Goal: Answer question/provide support: Share knowledge or assist other users

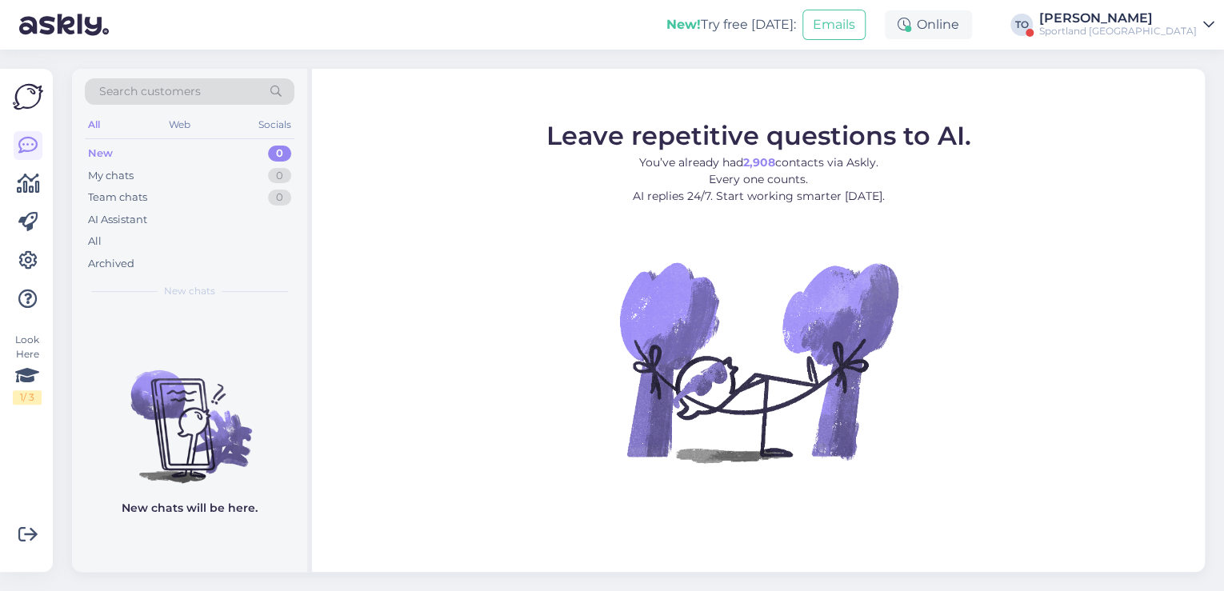
click at [1130, 22] on div "[PERSON_NAME]" at bounding box center [1118, 18] width 158 height 13
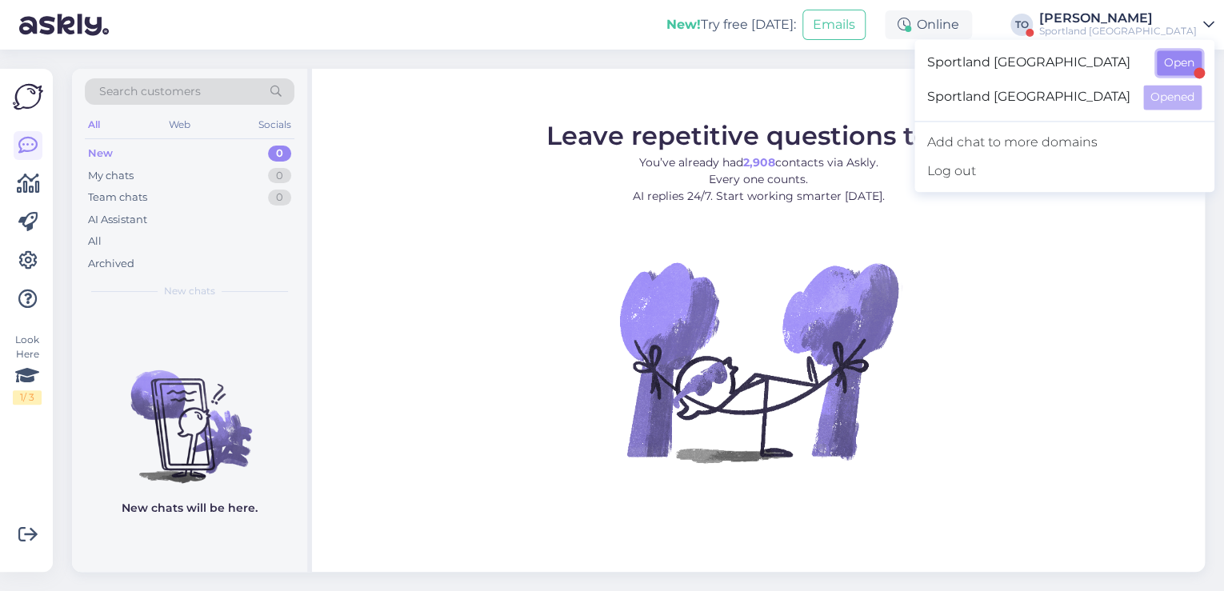
click at [1177, 67] on button "Open" at bounding box center [1179, 62] width 45 height 25
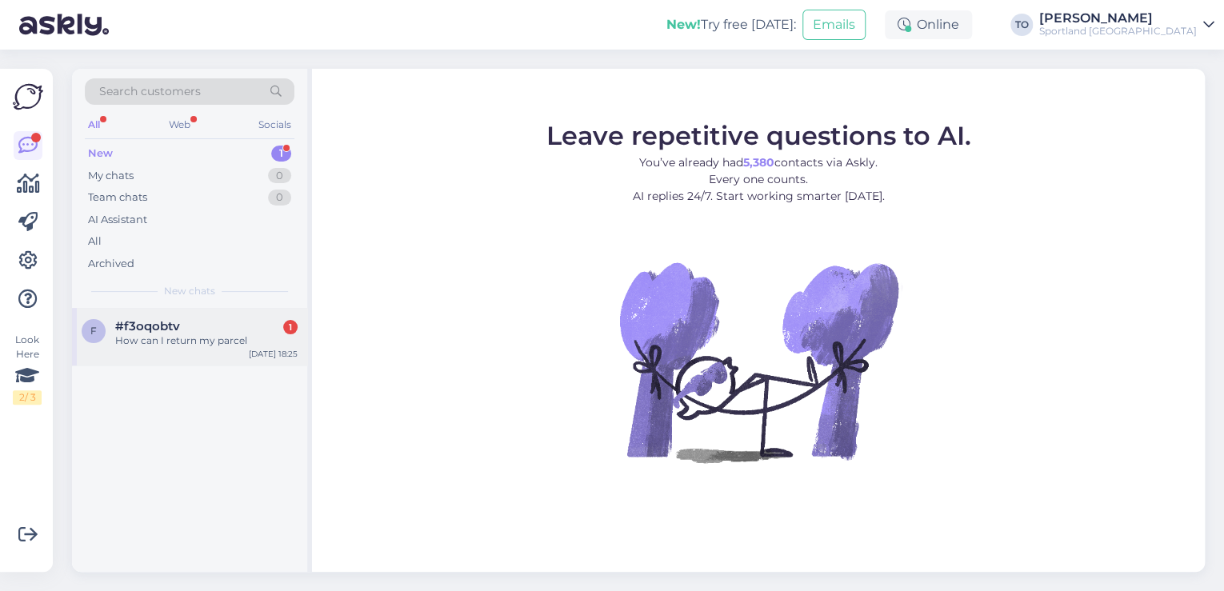
click at [235, 334] on div "How can I return my parcel" at bounding box center [206, 341] width 182 height 14
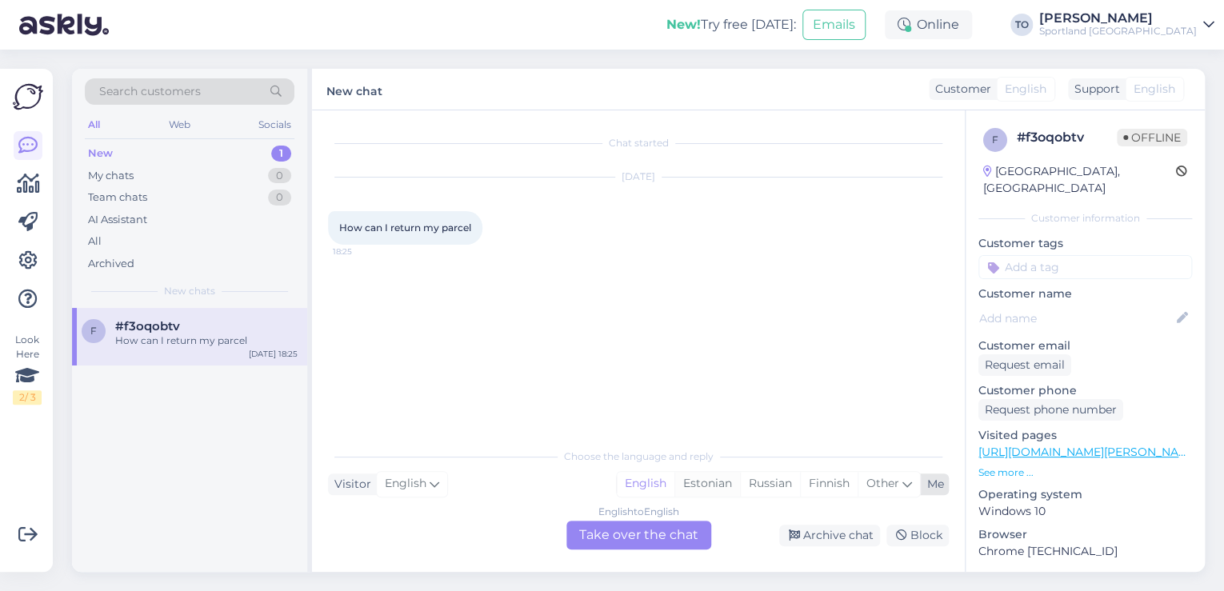
click at [712, 486] on div "Estonian" at bounding box center [707, 484] width 66 height 24
click at [670, 534] on div "English to Estonian Take over the chat" at bounding box center [638, 535] width 145 height 29
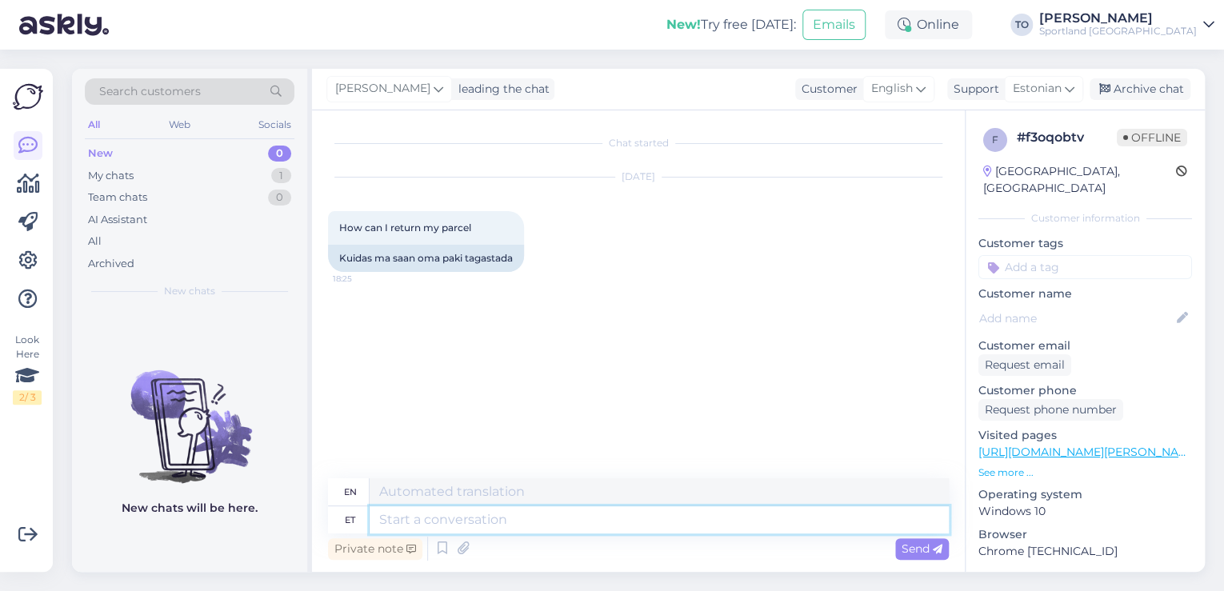
click at [650, 518] on textarea at bounding box center [659, 519] width 579 height 27
type textarea "Tere"
type textarea "Hello"
type textarea "Tere hommikust!"
type textarea "Good morning!"
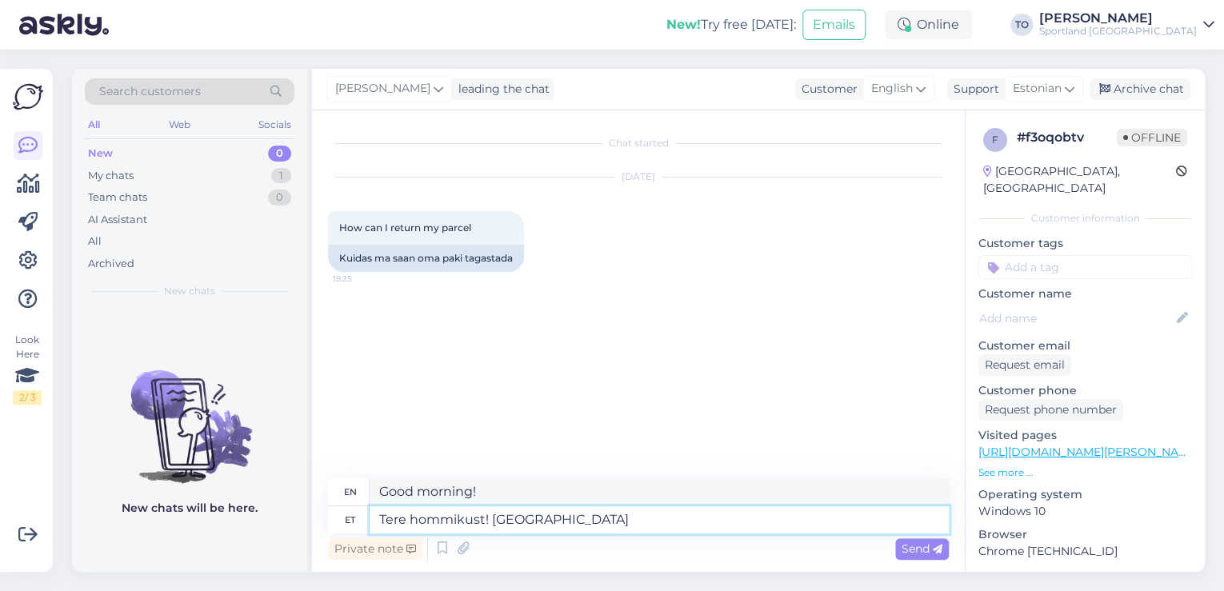
type textarea "Tere hommikust! [GEOGRAPHIC_DATA]"
type textarea "Good morning! I am"
type textarea "Tere hommikust! [PERSON_NAME]"
type textarea "Good morning! I'm Tiina."
type textarea "Tere hommikust! [PERSON_NAME] Klienditeenindu"
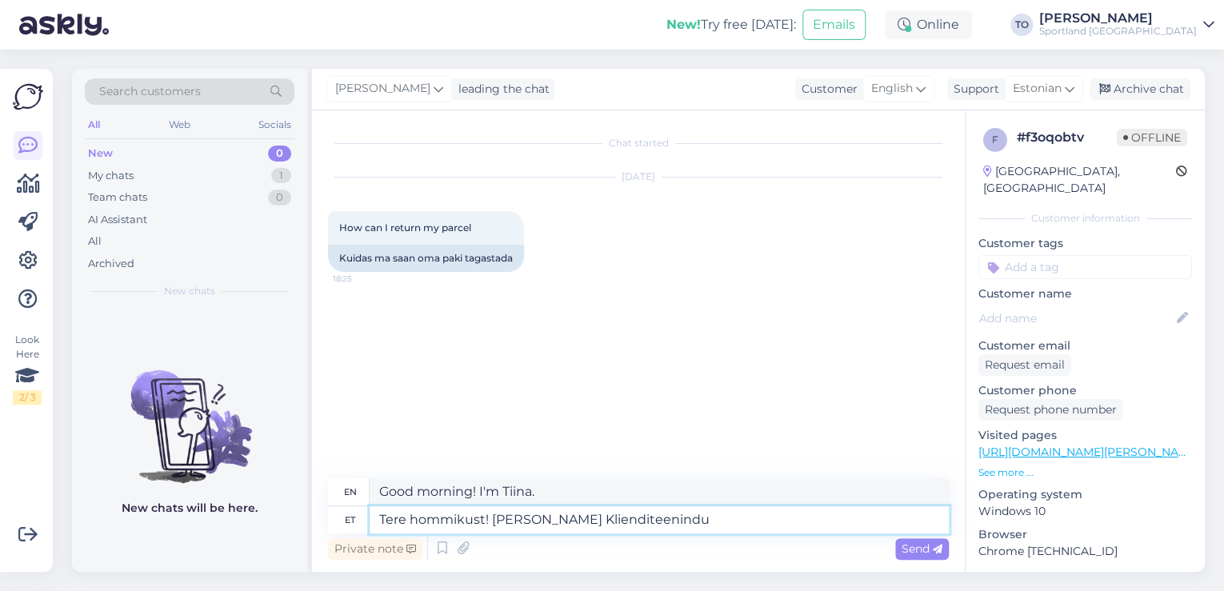
type textarea "Good morning! I'm Tiina Customer Service"
type textarea "Tere hommikust! [PERSON_NAME] Klienditeenindusest"
type textarea "Good morning! I'm Tiina from Customer Service."
type textarea "Tere hommikust! [PERSON_NAME] Klienditeenindusest"
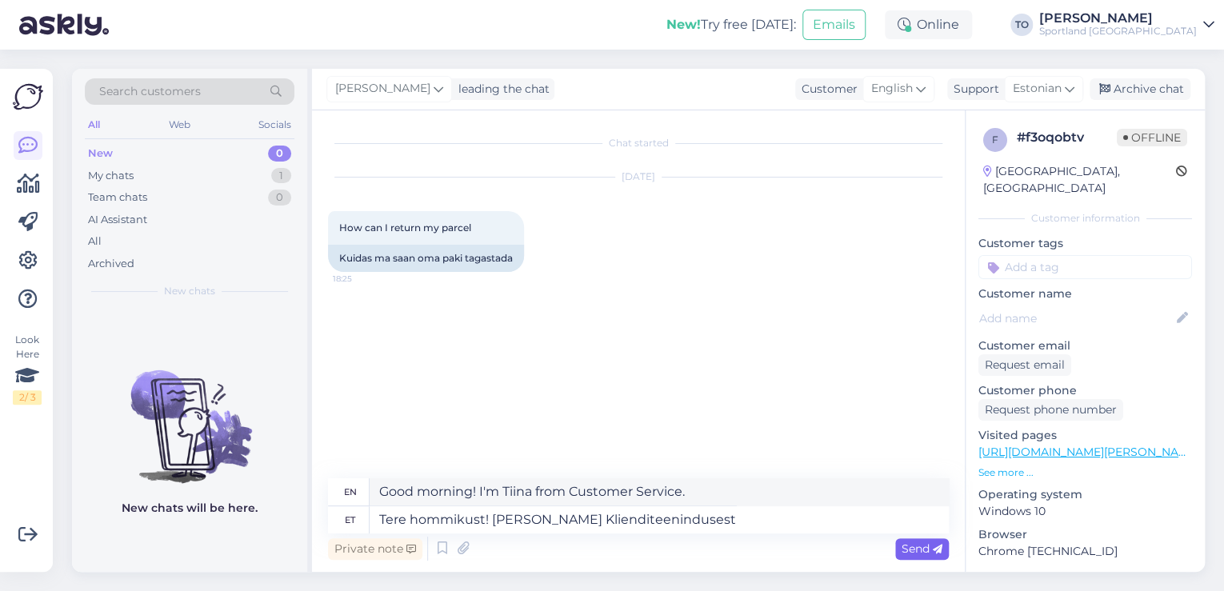
click at [929, 551] on span "Send" at bounding box center [922, 549] width 41 height 14
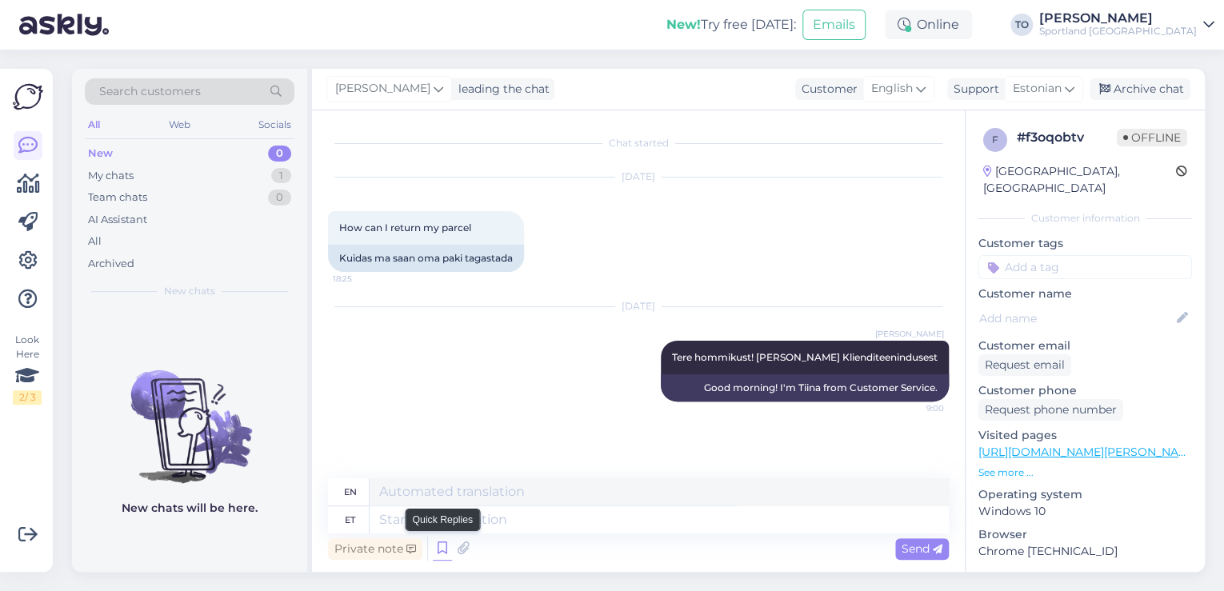
click at [437, 554] on icon at bounding box center [442, 549] width 19 height 24
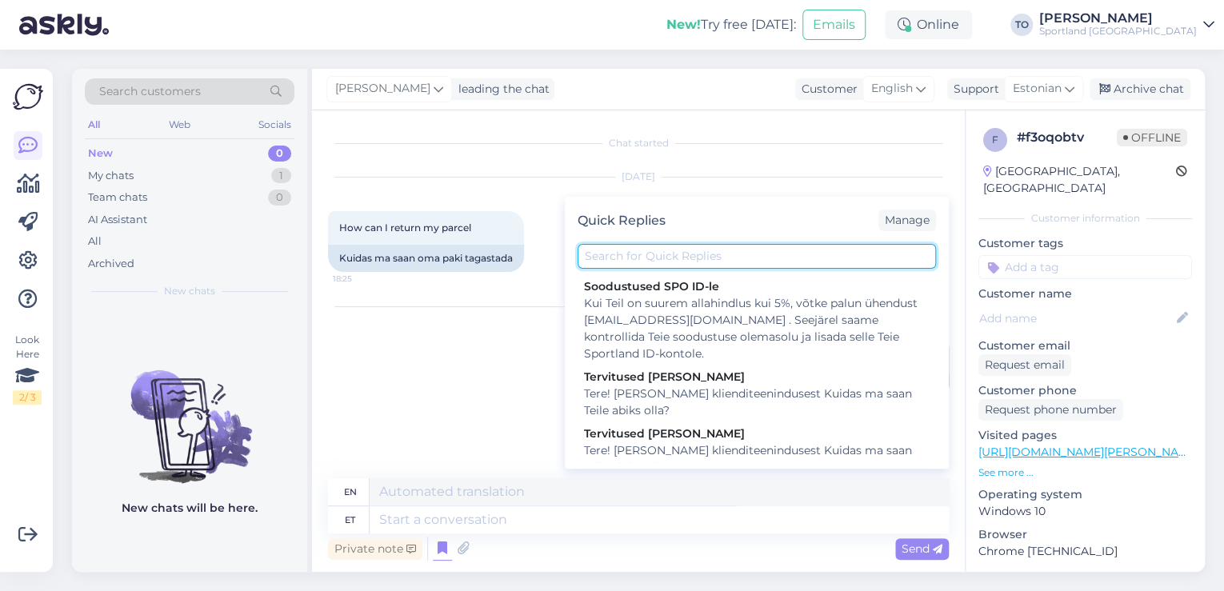
click at [744, 259] on input "text" at bounding box center [757, 256] width 358 height 25
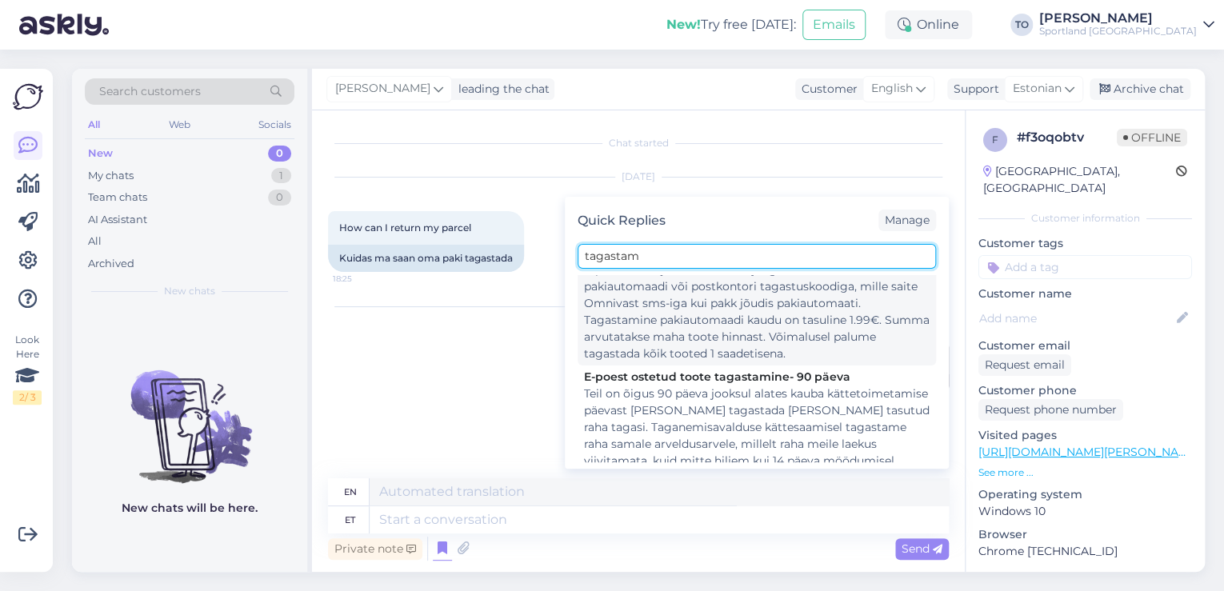
scroll to position [512, 0]
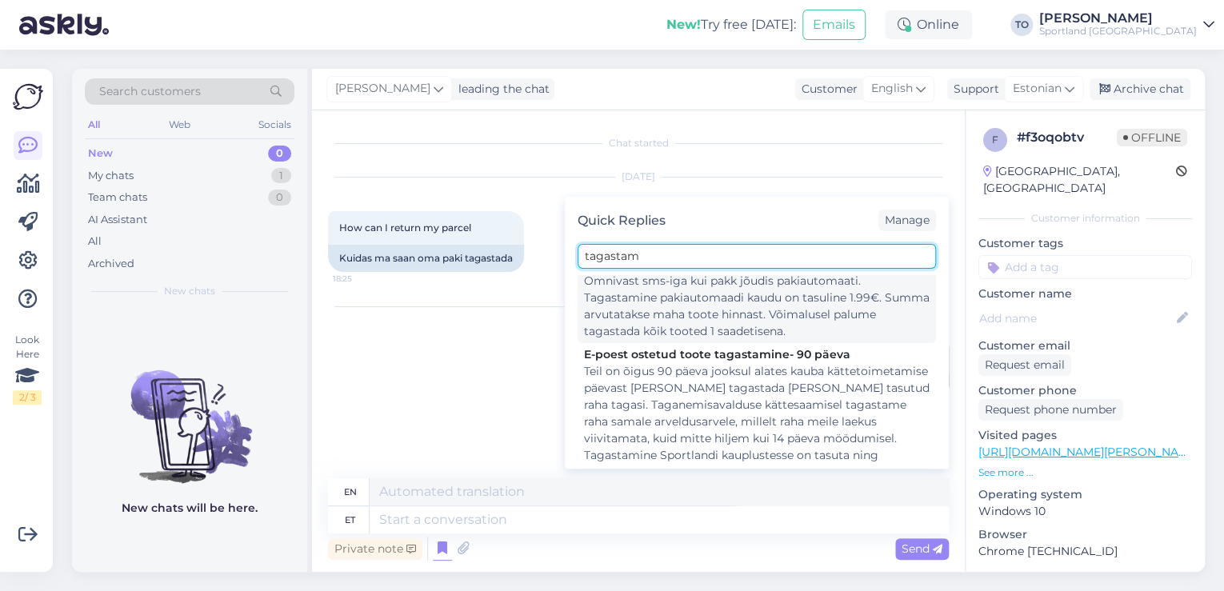
type input "tagastam"
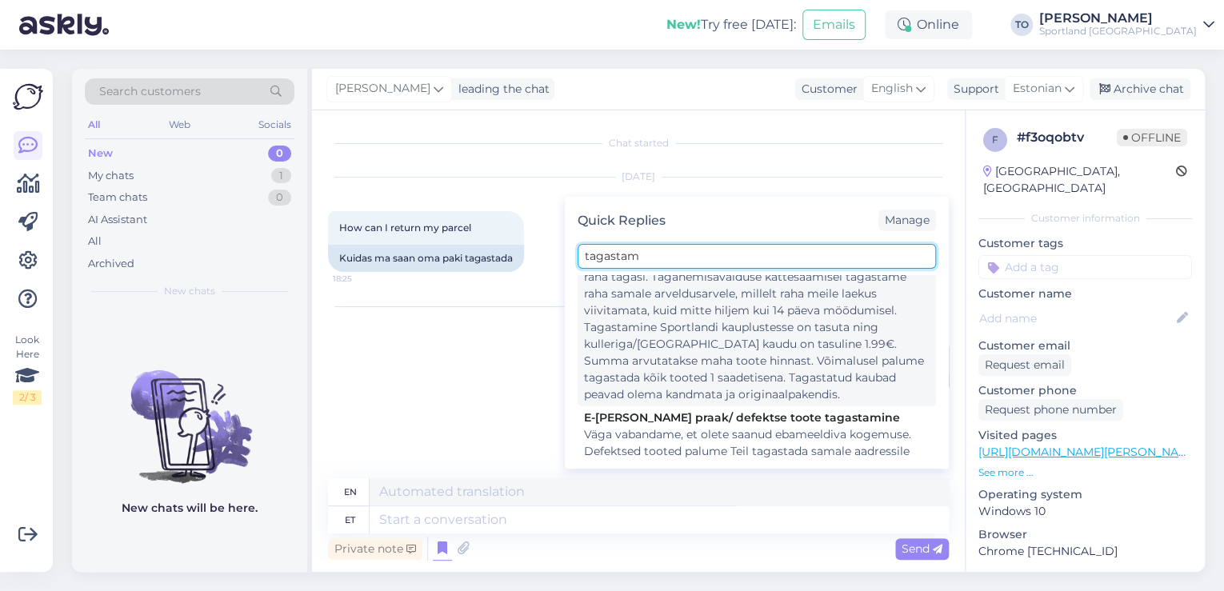
scroll to position [576, 0]
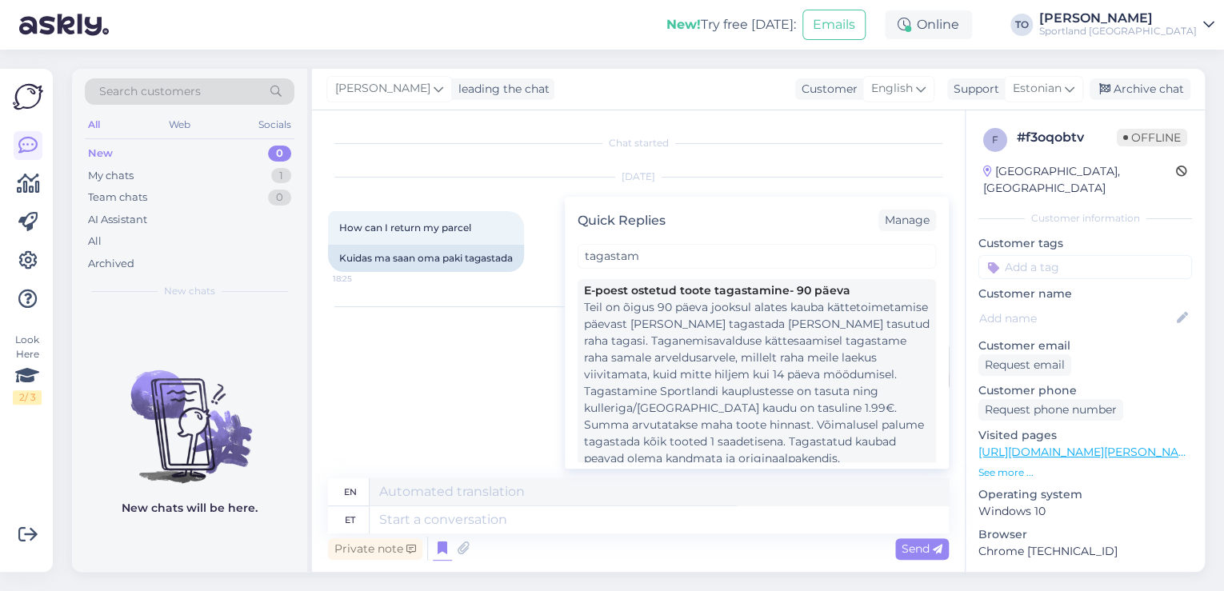
click at [849, 381] on div "Teil on õigus 90 päeva jooksul alates kauba kättetoimetamise päevast [PERSON_NA…" at bounding box center [757, 383] width 346 height 168
type textarea "You have the right to return the goods and get a refund [DATE] from the day of …"
type textarea "Teil on õigus 90 päeva jooksul alates kauba kättetoimetamise päevast [PERSON_NA…"
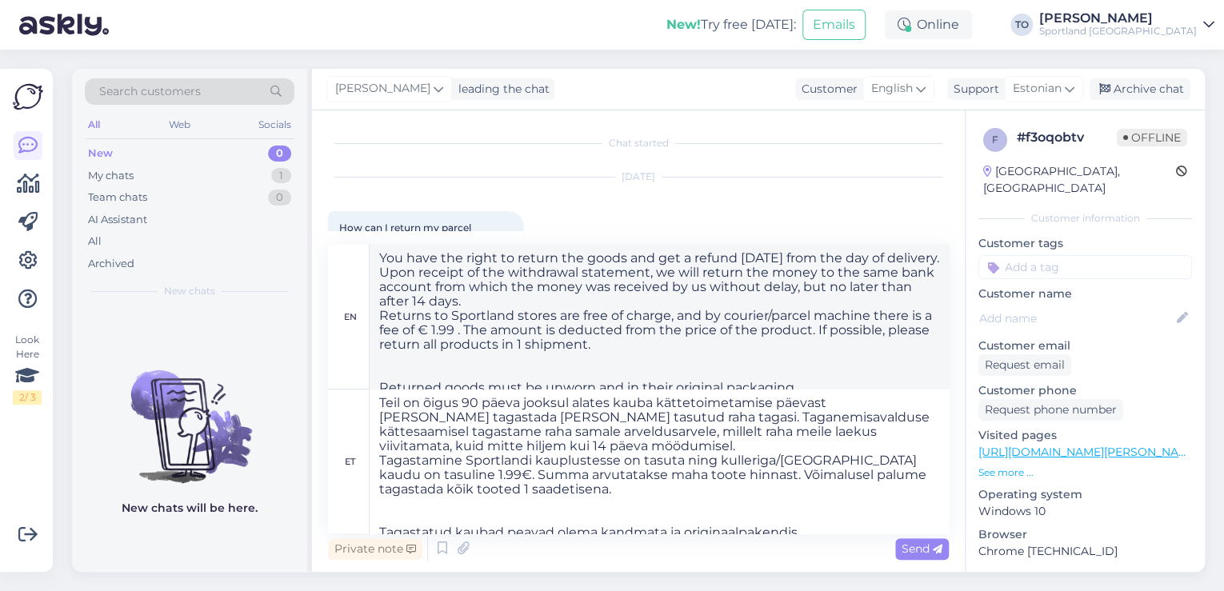
scroll to position [13, 0]
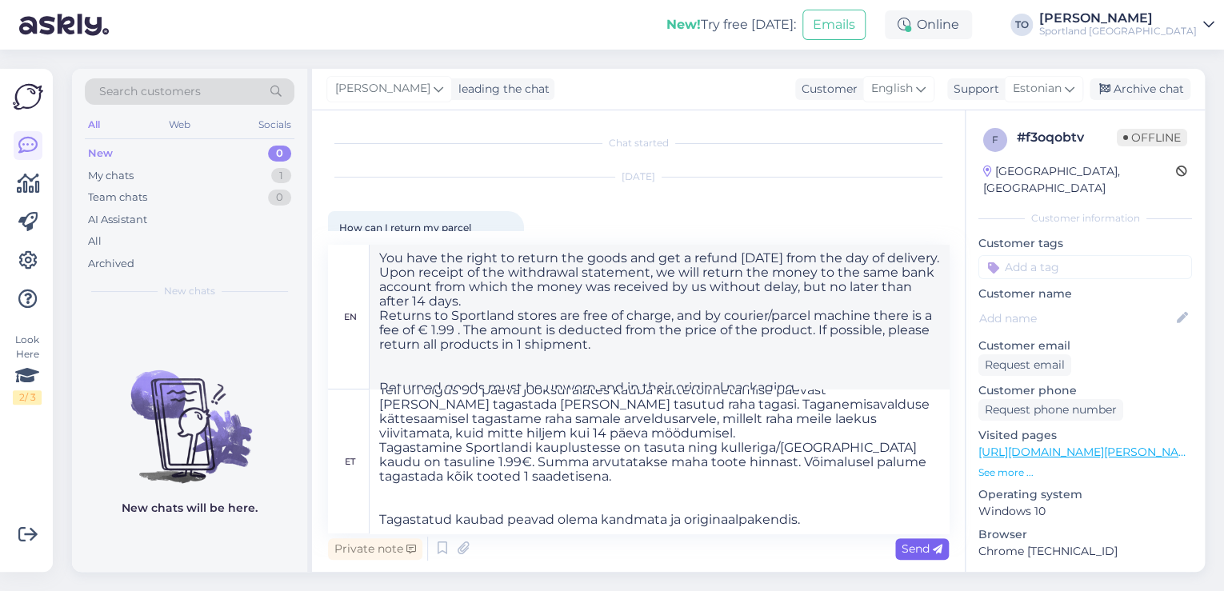
click at [907, 550] on span "Send" at bounding box center [922, 549] width 41 height 14
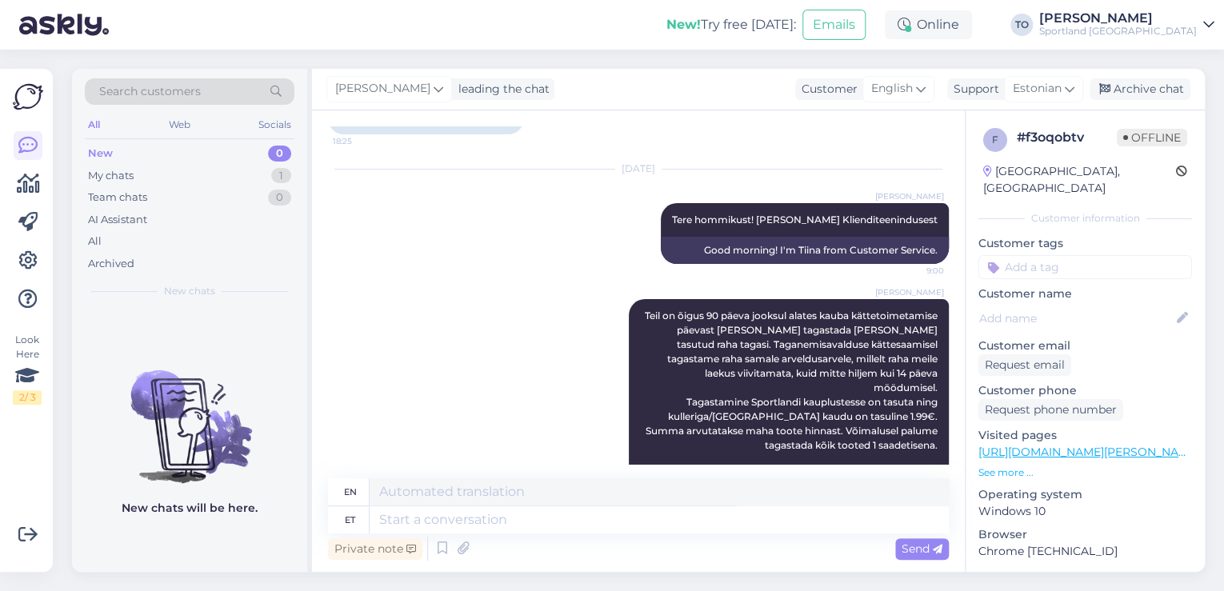
scroll to position [0, 0]
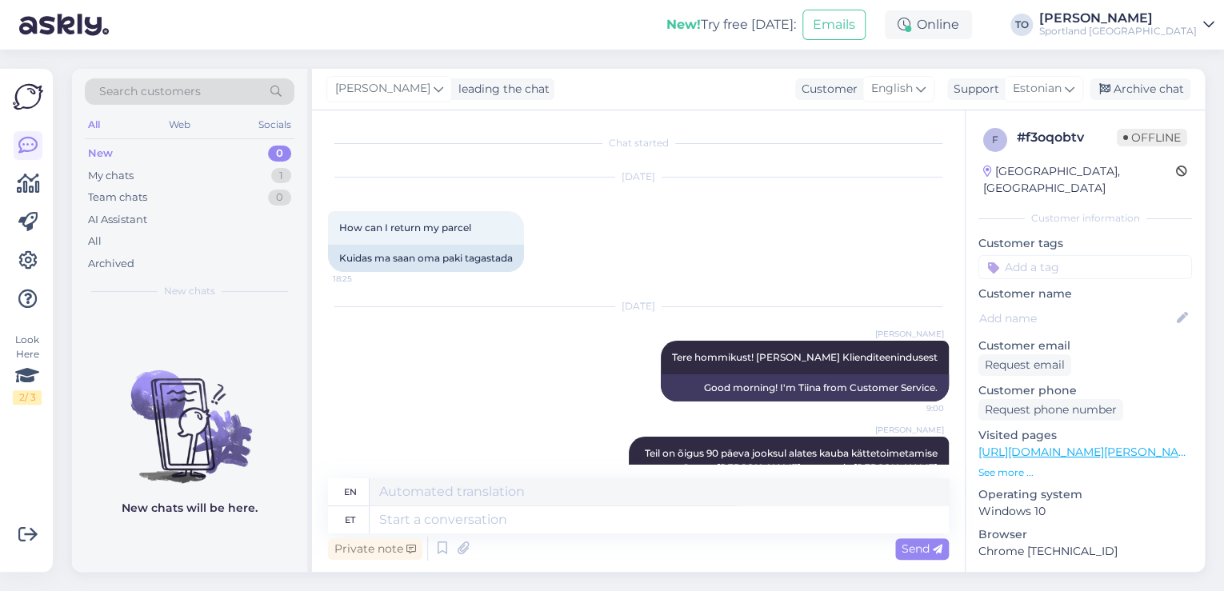
click at [1030, 255] on input at bounding box center [1085, 267] width 214 height 24
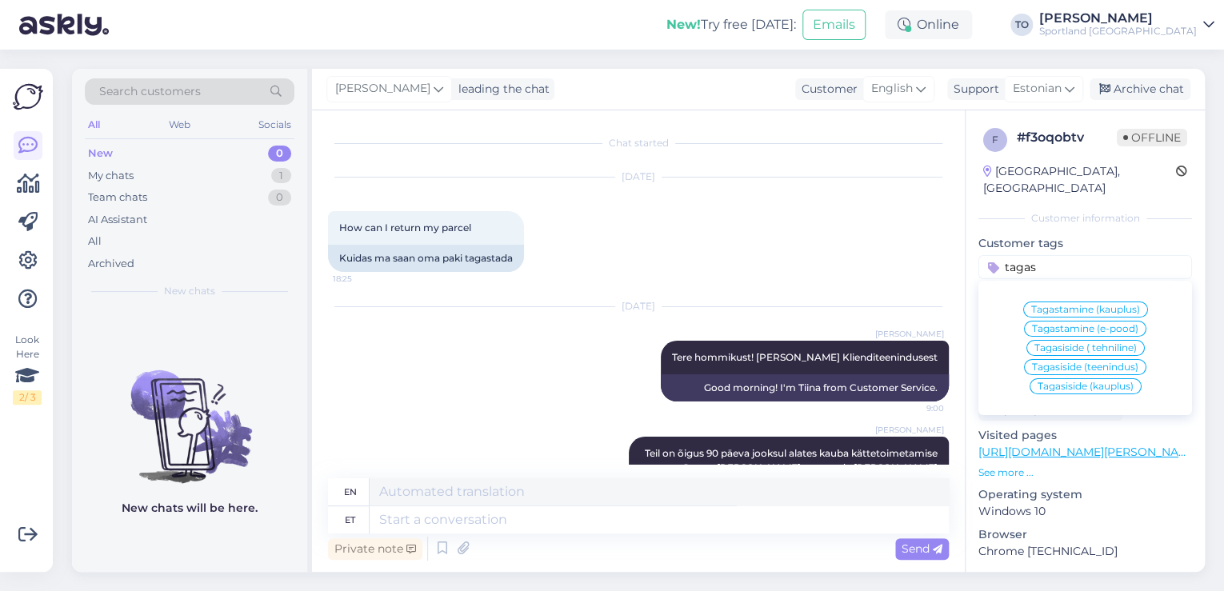
type input "tagas"
click at [1091, 324] on span "Tagastamine (e-pood)" at bounding box center [1085, 329] width 106 height 10
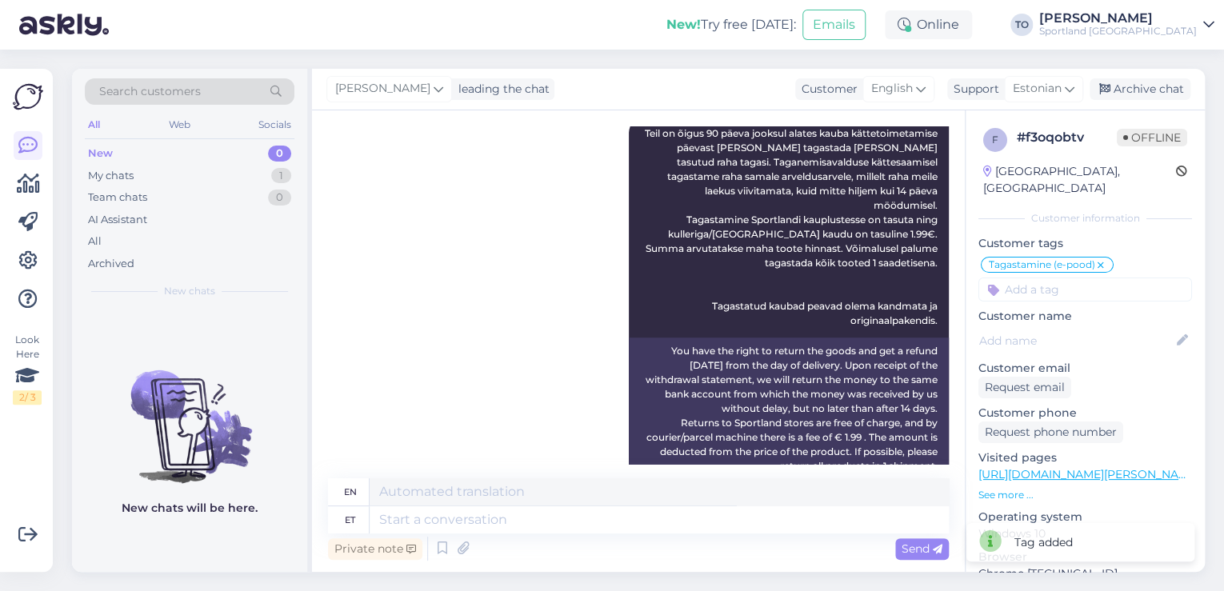
scroll to position [396, 0]
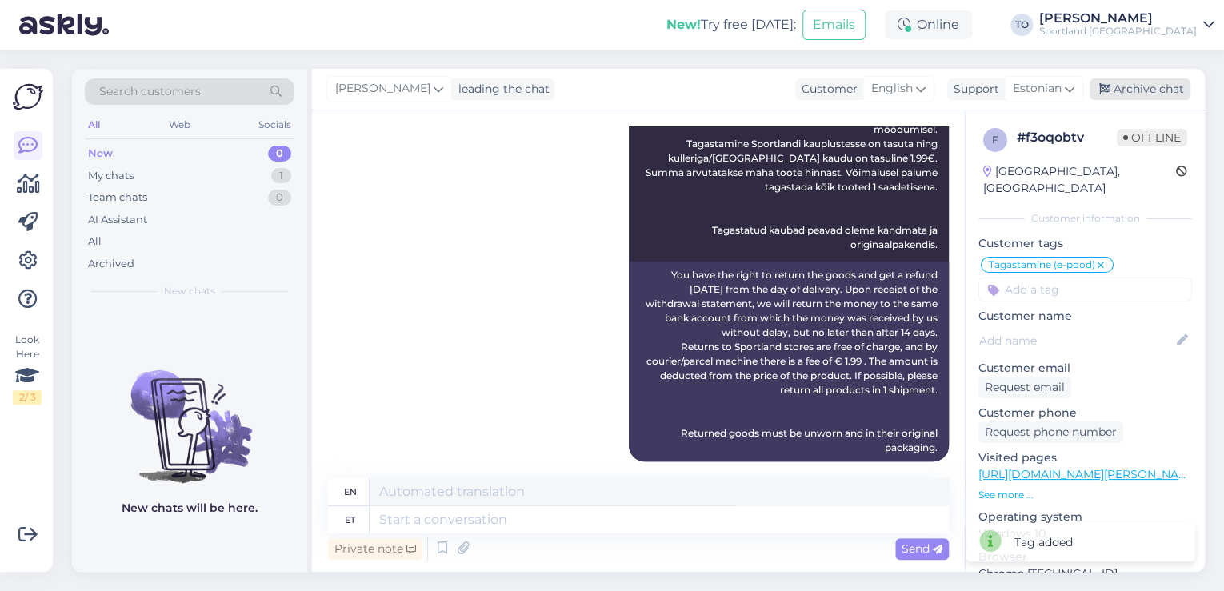
click at [1170, 85] on div "Archive chat" at bounding box center [1140, 89] width 101 height 22
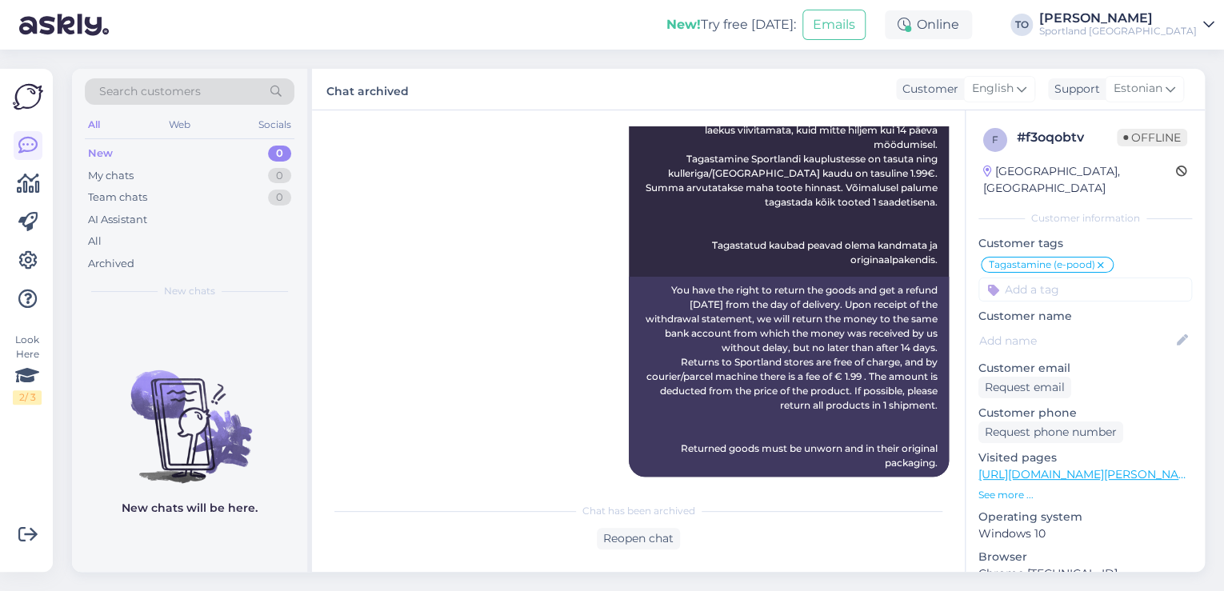
click at [1192, 23] on div "[PERSON_NAME]" at bounding box center [1118, 18] width 158 height 13
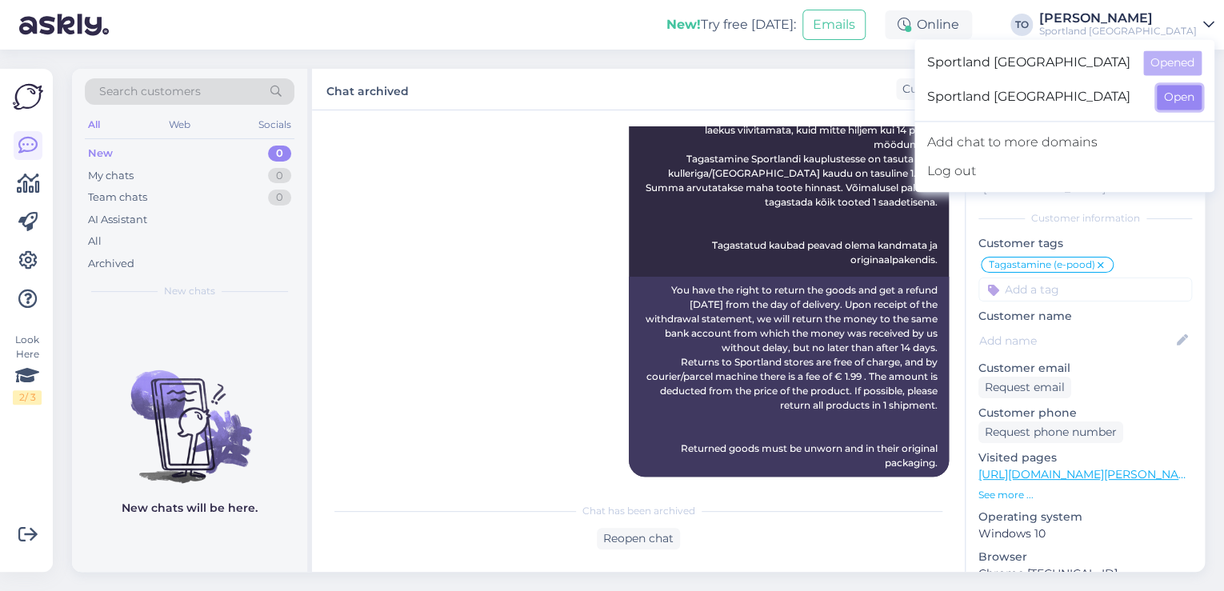
click at [1184, 96] on button "Open" at bounding box center [1179, 97] width 45 height 25
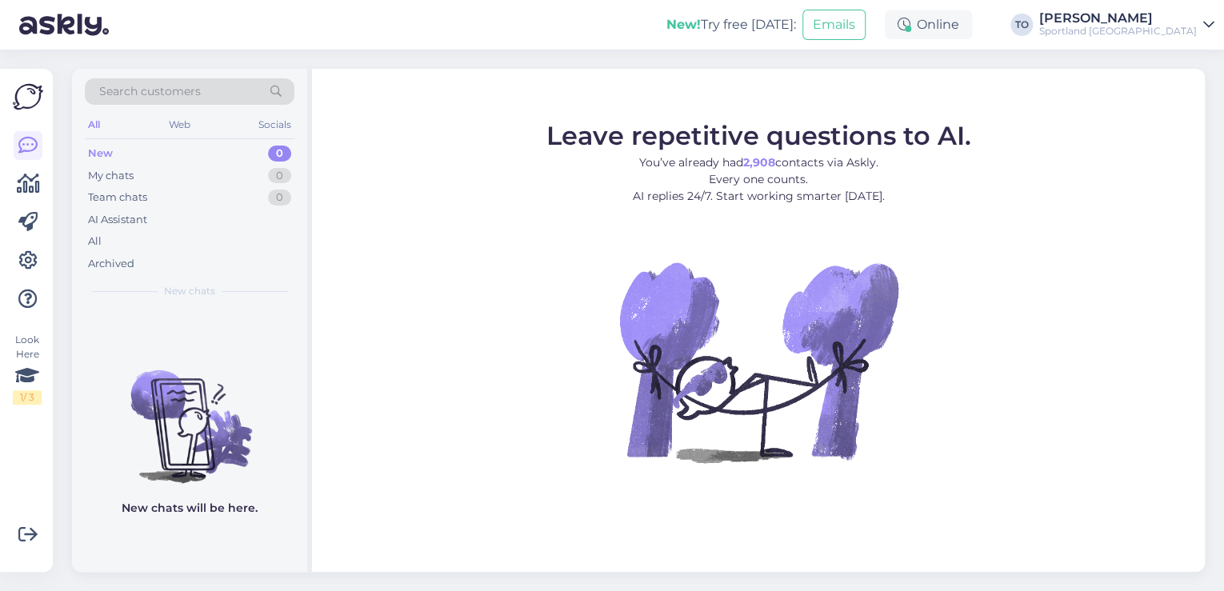
click at [1173, 23] on div "[PERSON_NAME]" at bounding box center [1118, 18] width 158 height 13
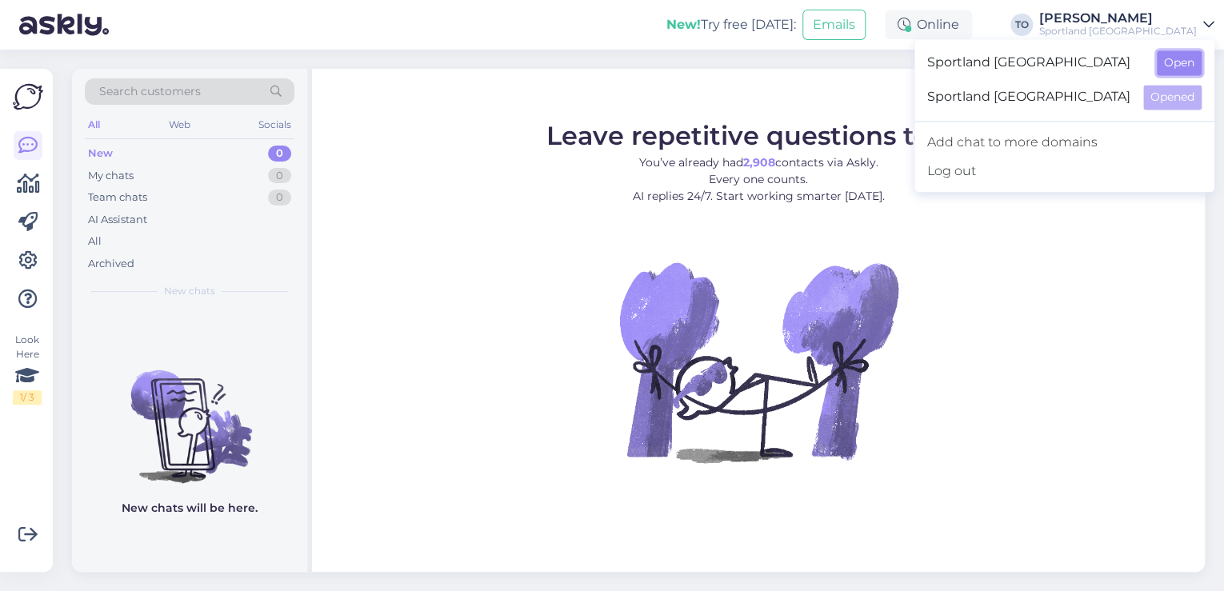
click at [1172, 59] on button "Open" at bounding box center [1179, 62] width 45 height 25
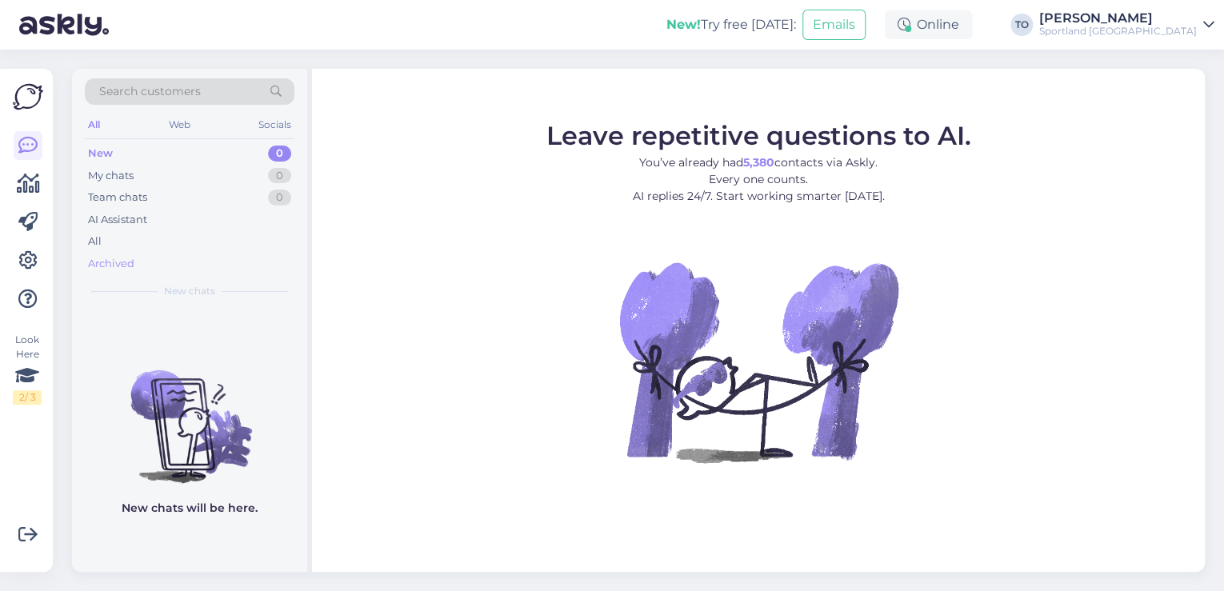
click at [157, 258] on div "Archived" at bounding box center [190, 264] width 210 height 22
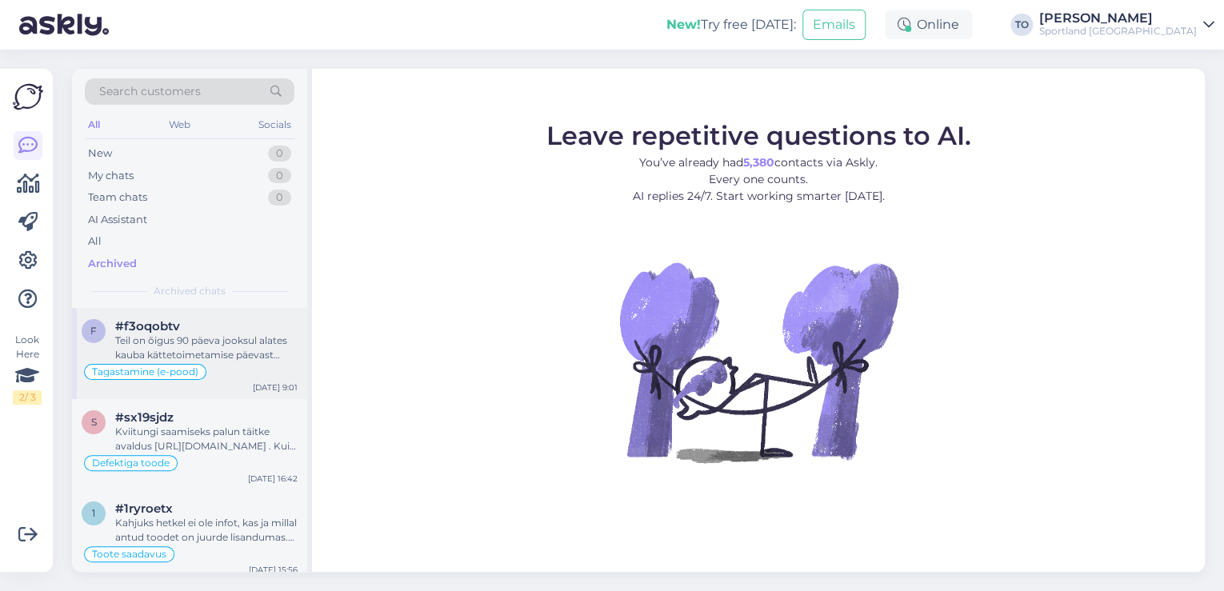
click at [266, 334] on div "Teil on õigus 90 päeva jooksul alates kauba kättetoimetamise päevast [PERSON_NA…" at bounding box center [206, 348] width 182 height 29
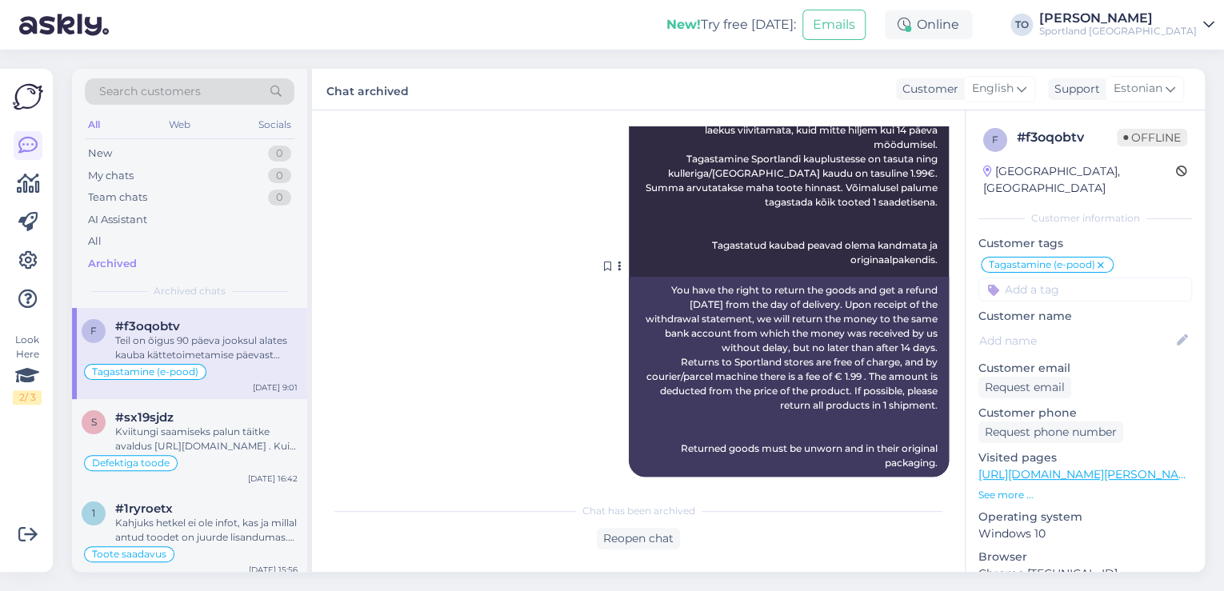
drag, startPoint x: 657, startPoint y: 274, endPoint x: 922, endPoint y: 451, distance: 318.4
click at [926, 450] on div "You have the right to return the goods and get a refund [DATE] from the day of …" at bounding box center [789, 377] width 320 height 200
copy div "You have the right to return the goods and get a refund [DATE] from the day of …"
click at [226, 155] on div "New 0" at bounding box center [190, 153] width 210 height 22
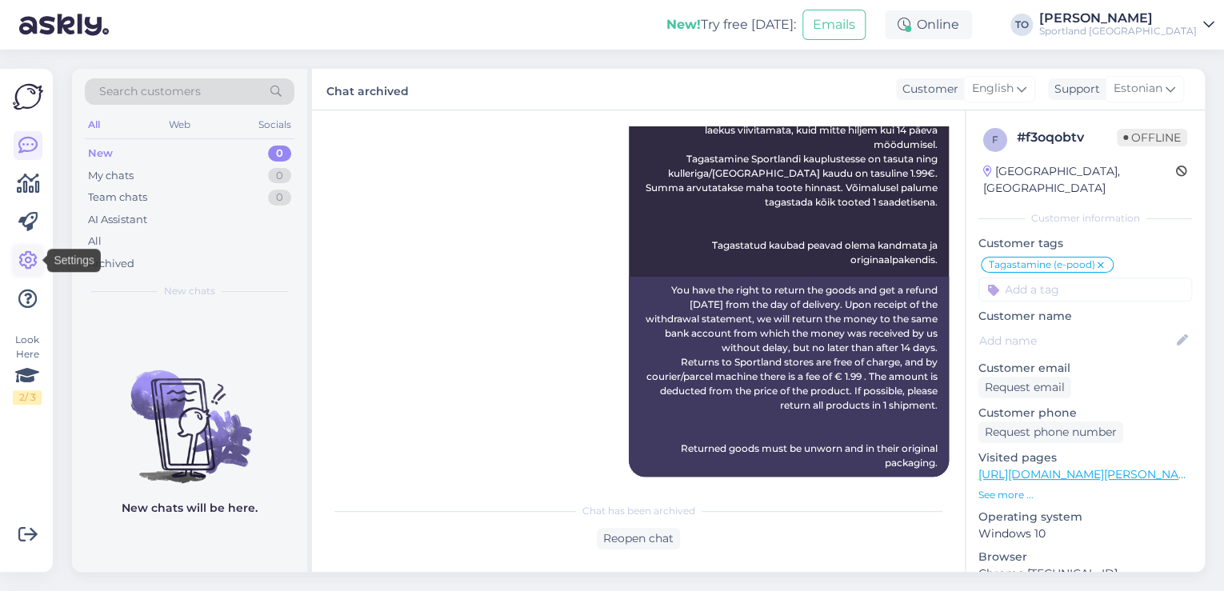
click at [26, 257] on icon at bounding box center [27, 260] width 19 height 19
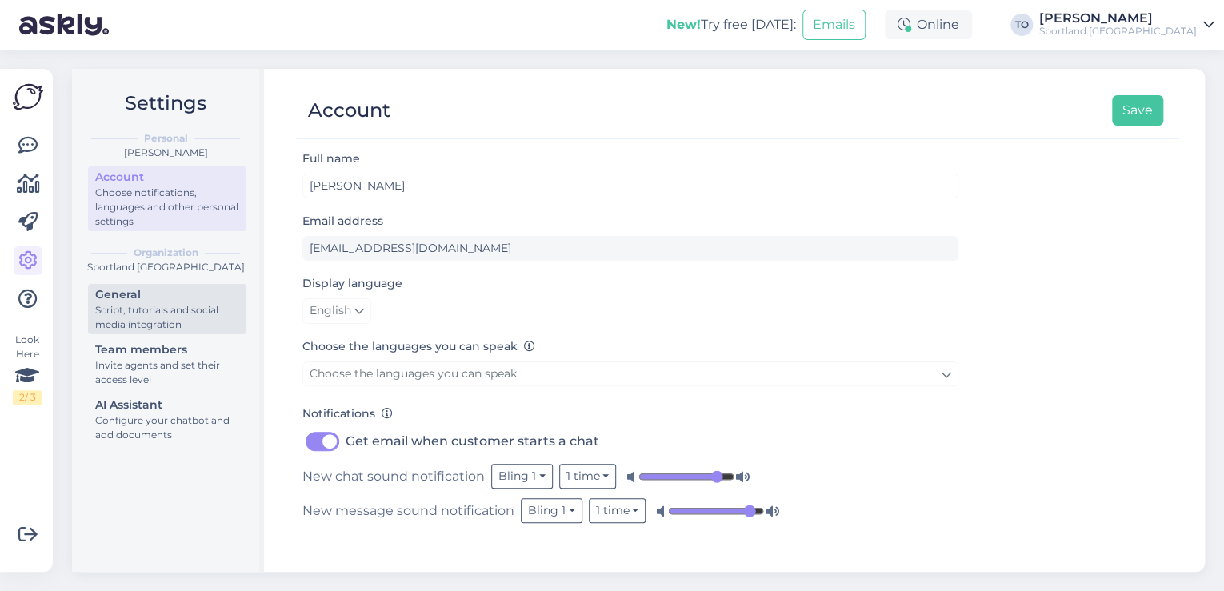
click at [168, 314] on div "Script, tutorials and social media integration" at bounding box center [167, 317] width 144 height 29
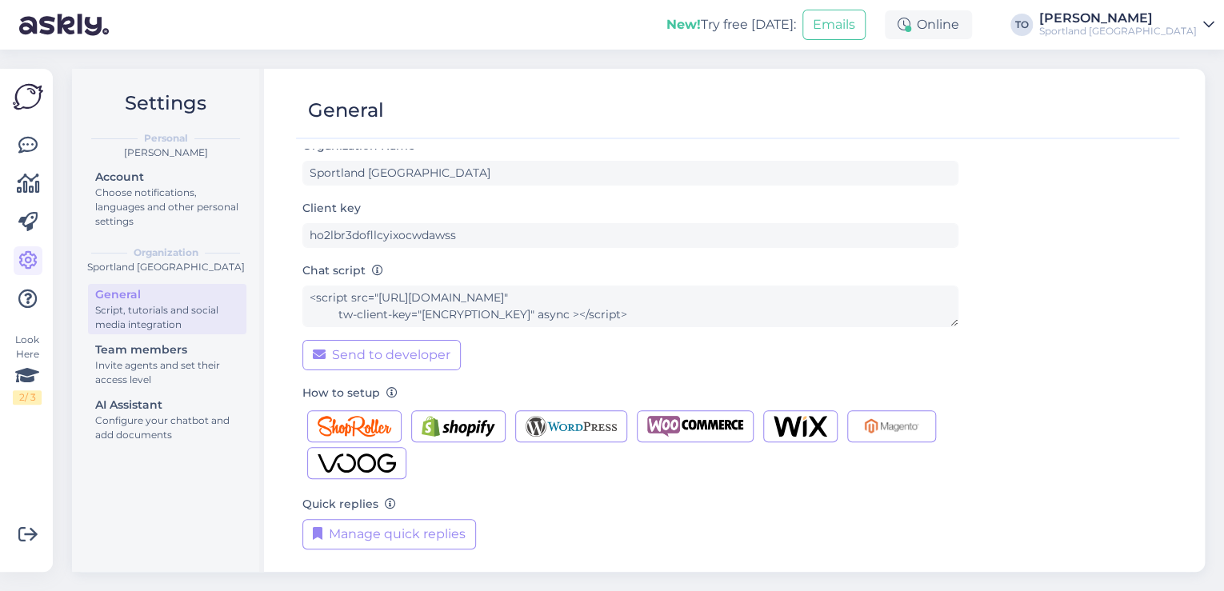
scroll to position [16, 0]
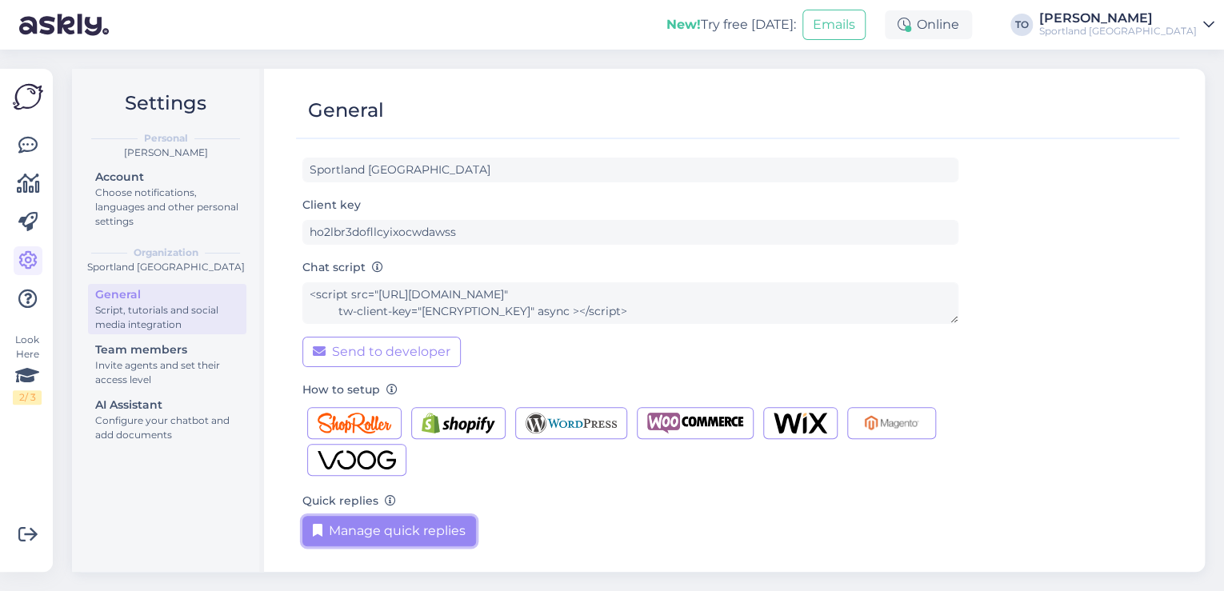
click at [422, 526] on button "Manage quick replies" at bounding box center [389, 531] width 174 height 30
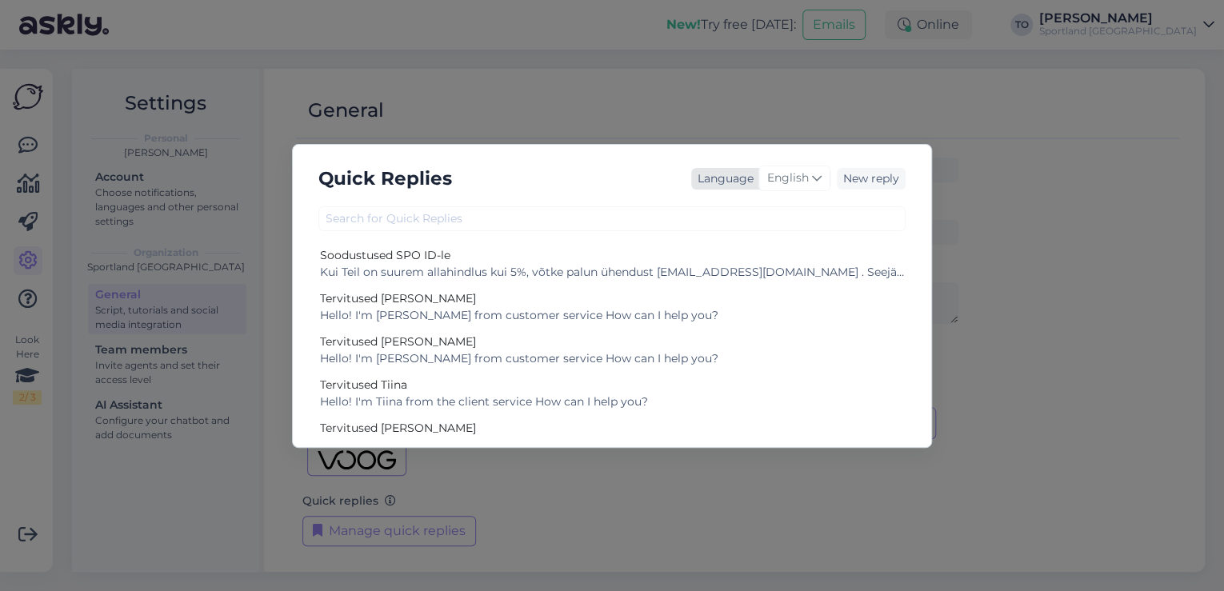
click at [777, 186] on span "English" at bounding box center [788, 179] width 42 height 18
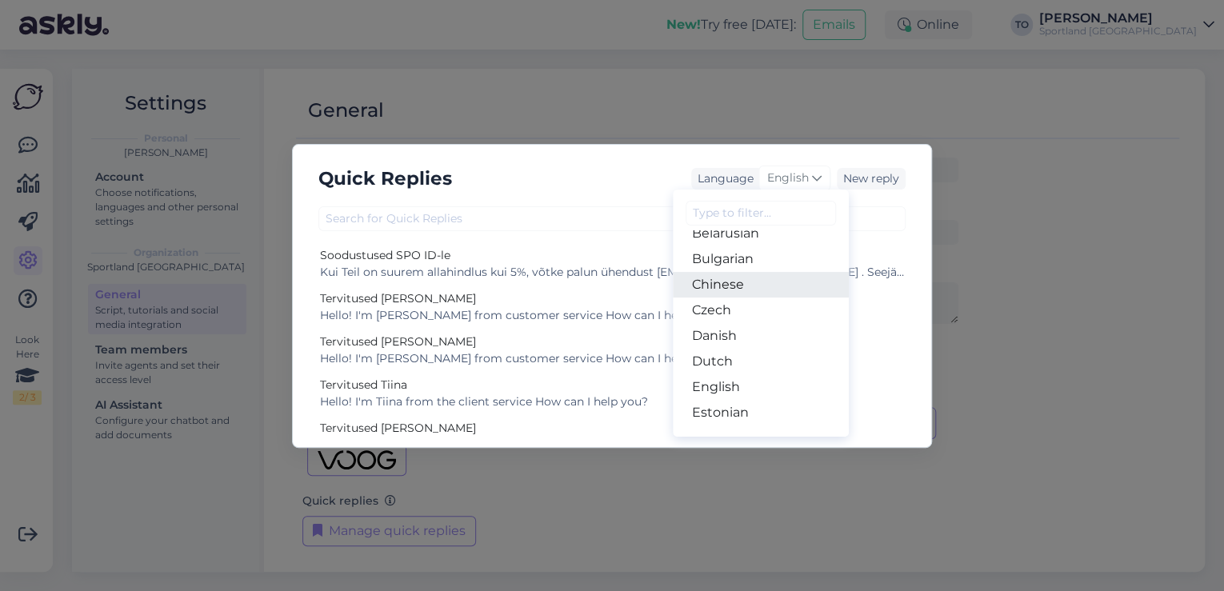
scroll to position [64, 0]
click at [732, 389] on link "Estonian" at bounding box center [761, 391] width 176 height 26
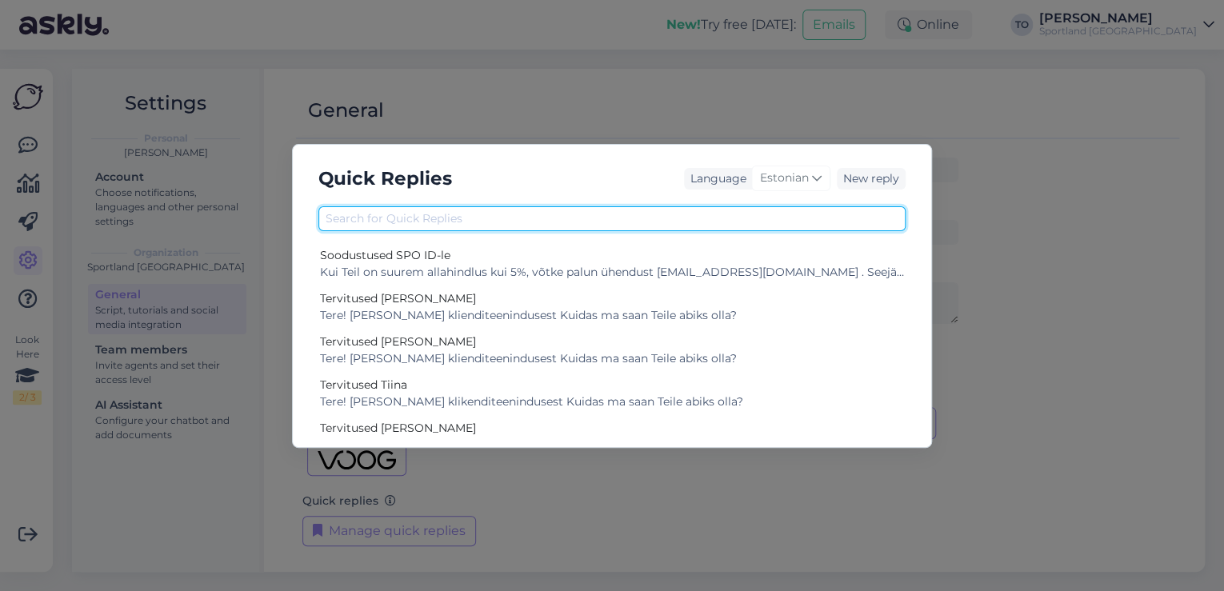
click at [670, 222] on input "text" at bounding box center [611, 218] width 587 height 25
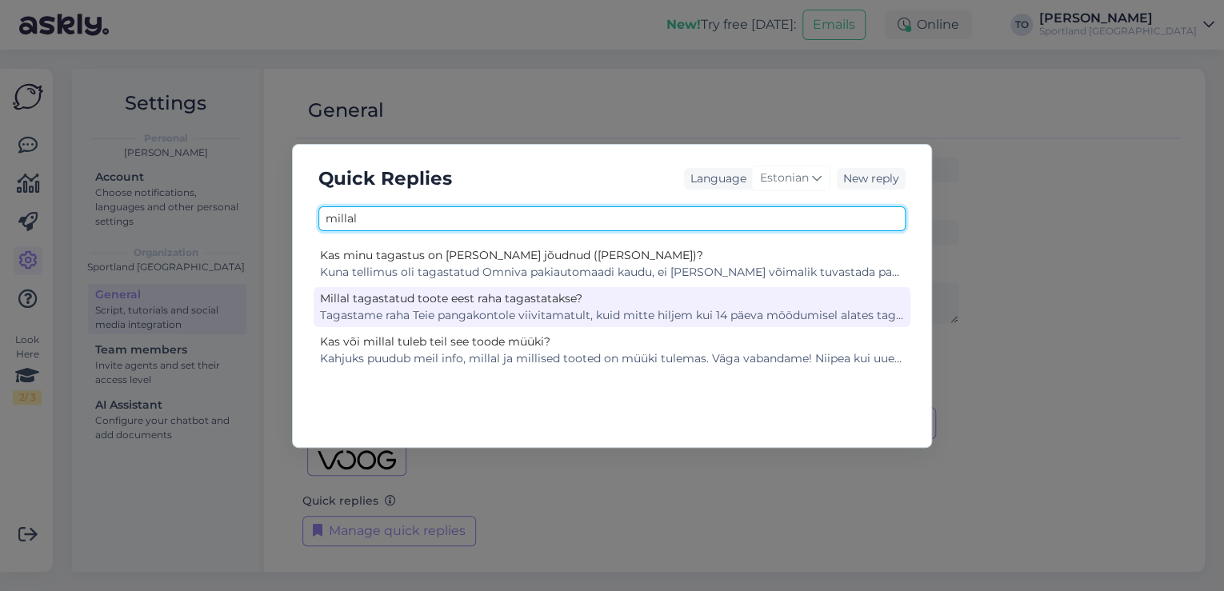
type input "millal"
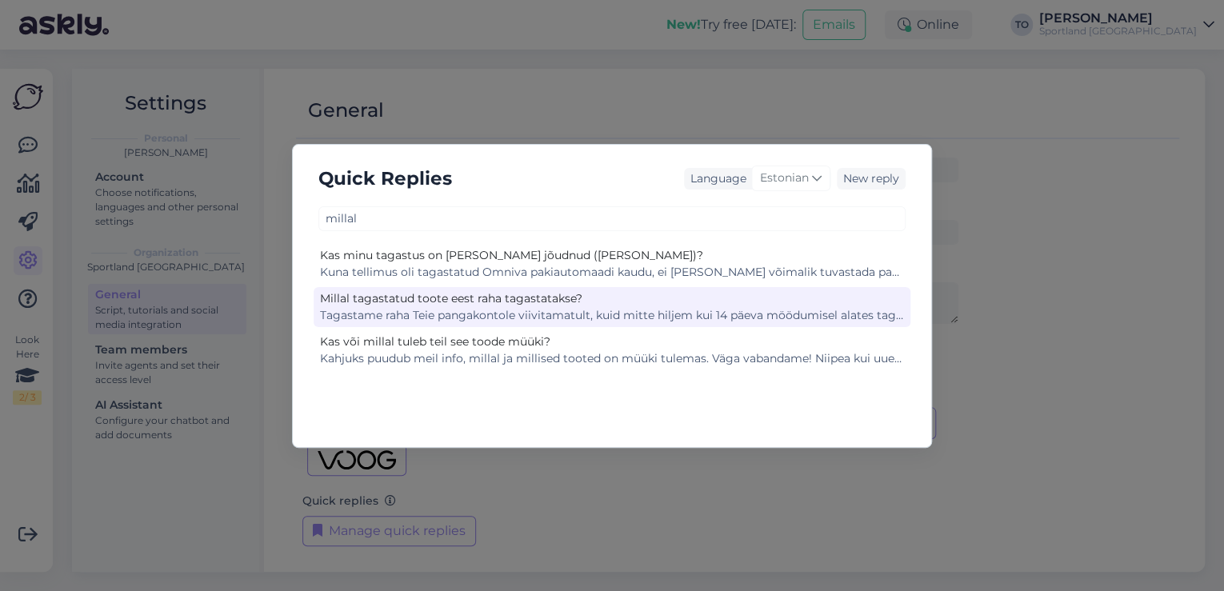
click at [648, 298] on div "Millal tagastatud toote eest raha tagastatakse?" at bounding box center [612, 298] width 584 height 17
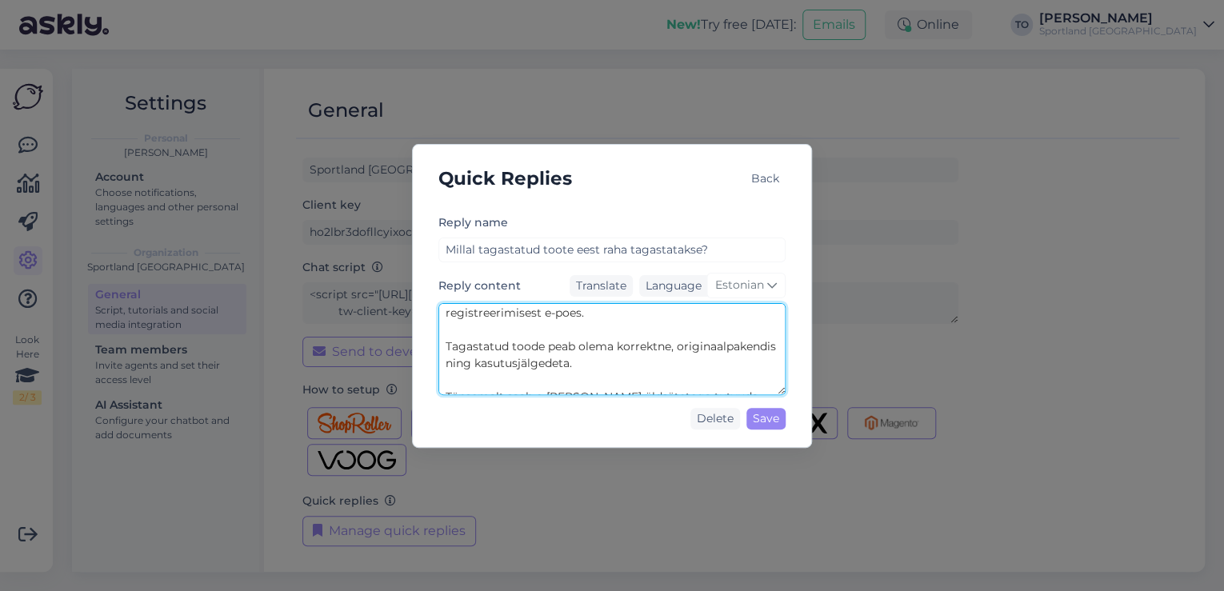
scroll to position [84, 0]
drag, startPoint x: 445, startPoint y: 314, endPoint x: 746, endPoint y: 375, distance: 307.0
click at [746, 375] on textarea "Tagastame raha Teie pangakontole viivitamatult, kuid mitte hiljem kui 14 päeva …" at bounding box center [611, 349] width 347 height 92
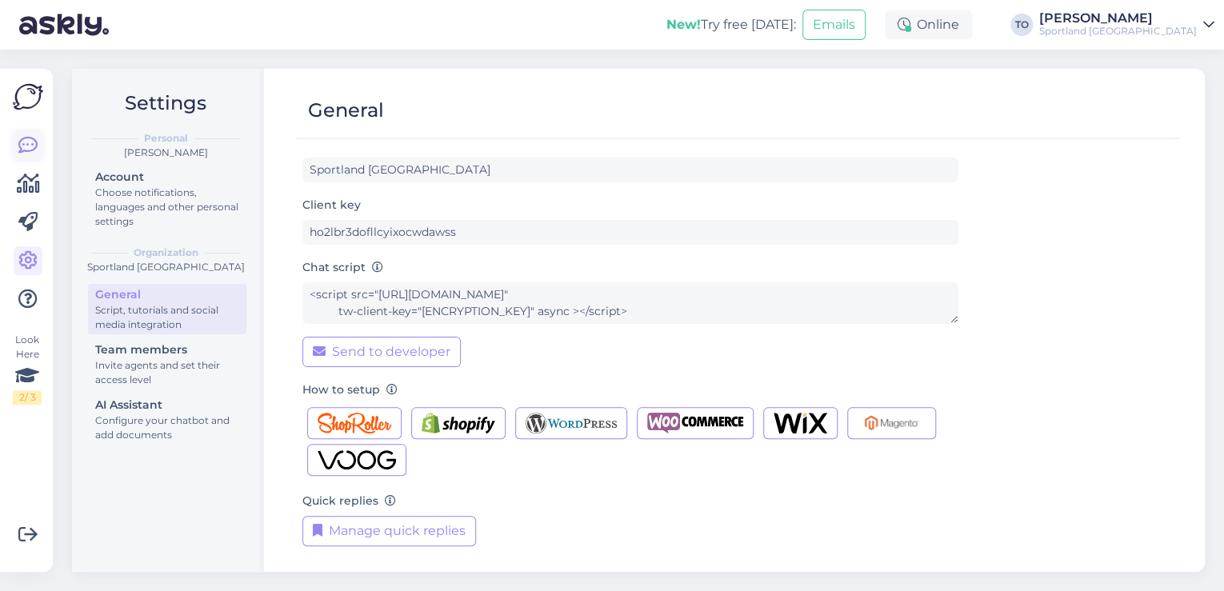
click at [16, 147] on link at bounding box center [28, 145] width 29 height 29
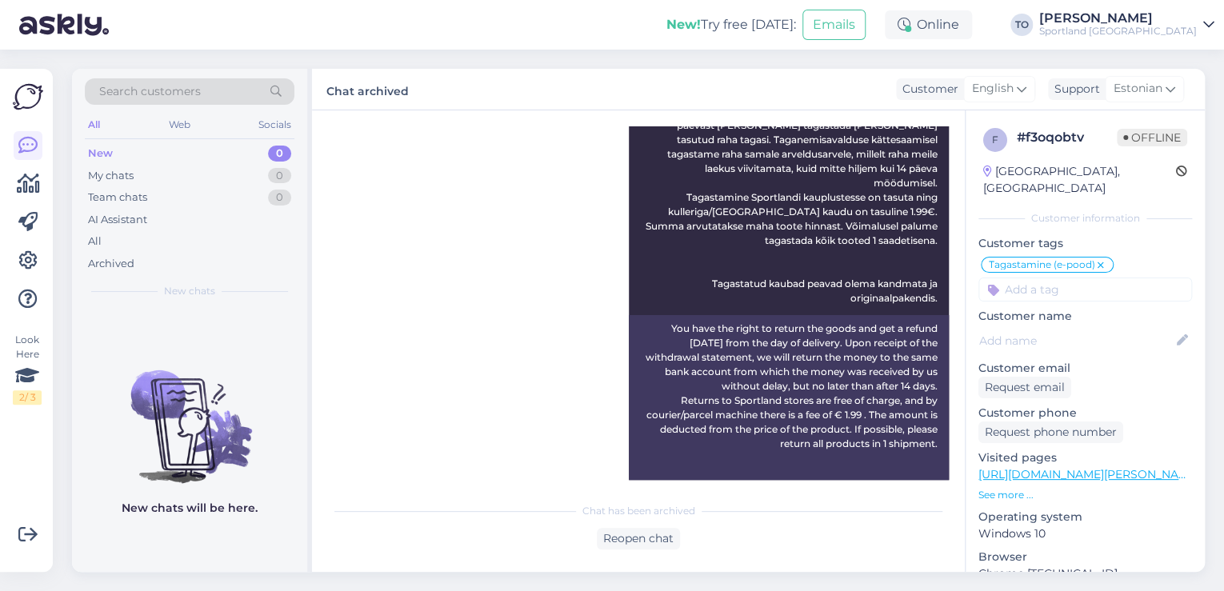
scroll to position [381, 0]
